Goal: Navigation & Orientation: Understand site structure

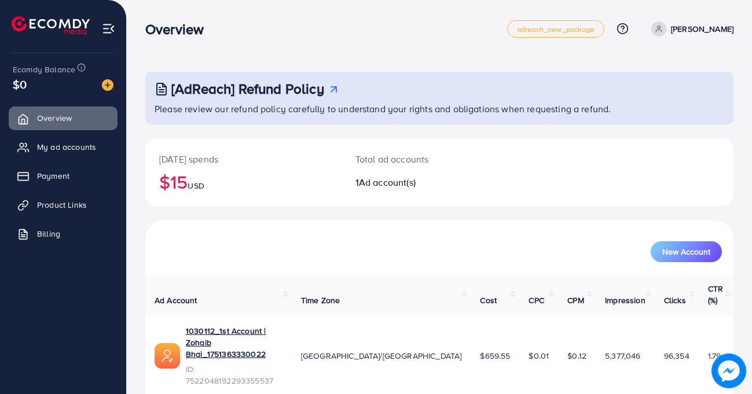
drag, startPoint x: 223, startPoint y: 27, endPoint x: 148, endPoint y: 11, distance: 76.4
click at [146, 12] on nav "Overview adreach_new_package Help Center Contact Support Plans and Pricing Term…" at bounding box center [439, 28] width 588 height 41
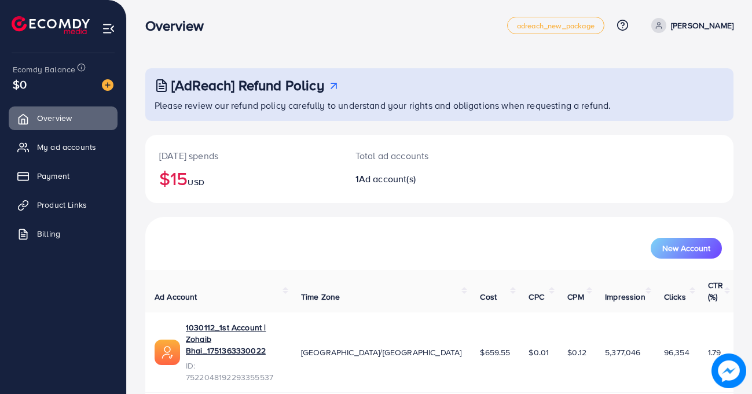
scroll to position [4, 0]
